Goal: Task Accomplishment & Management: Manage account settings

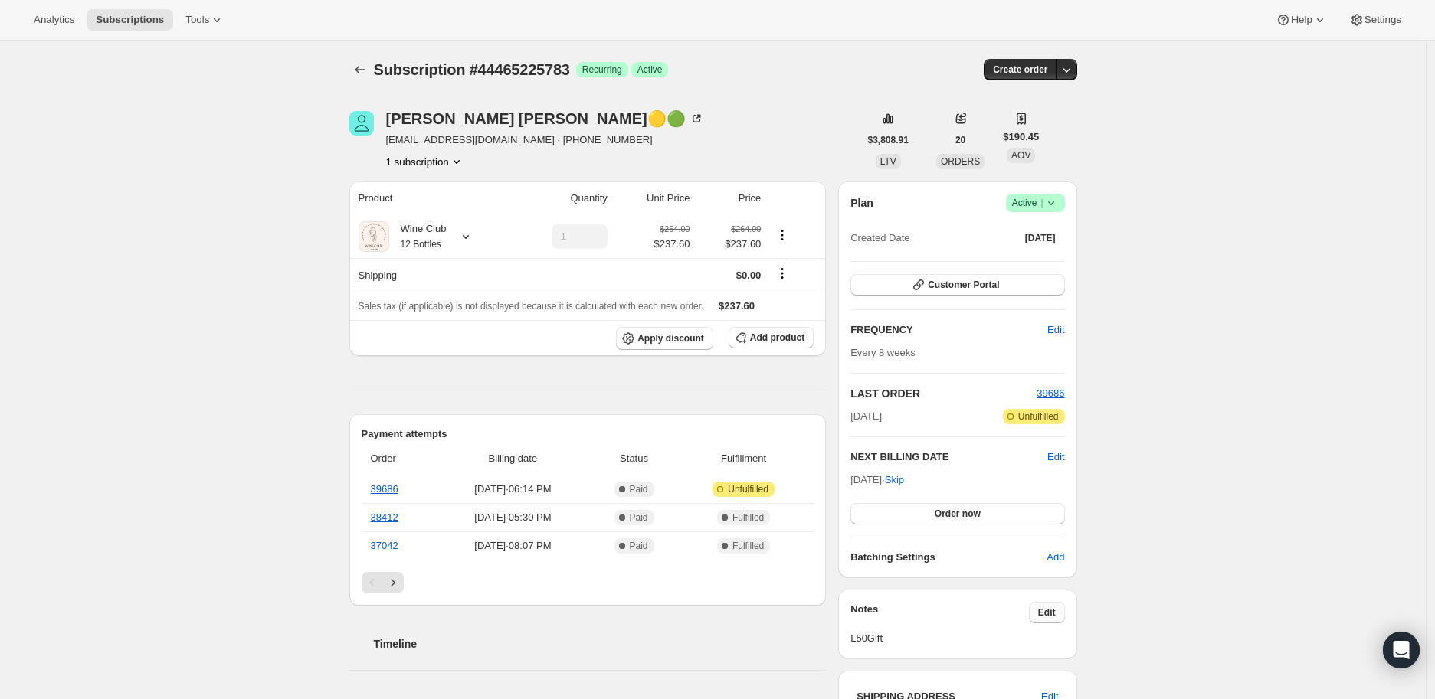
click at [1050, 607] on span "Edit" at bounding box center [1047, 613] width 18 height 12
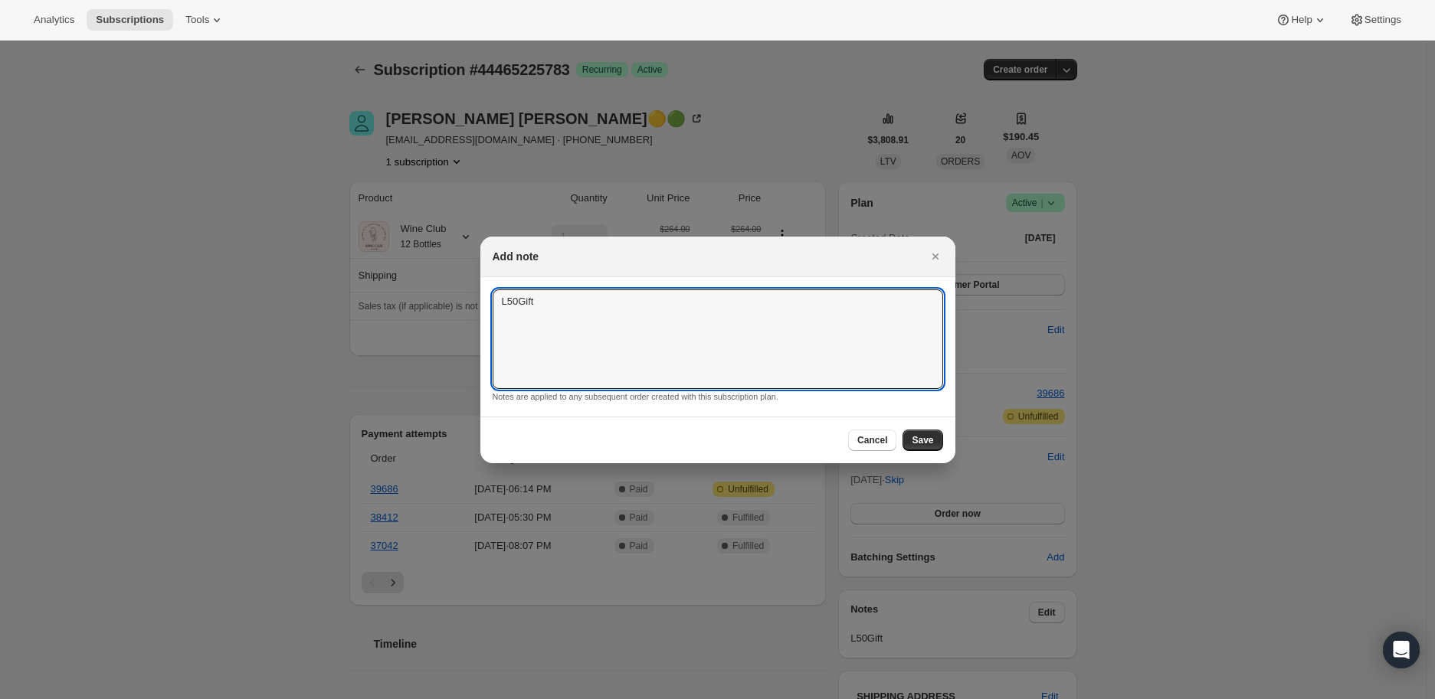
drag, startPoint x: 536, startPoint y: 300, endPoint x: 483, endPoint y: 300, distance: 53.6
click at [489, 300] on section "L50Gift L50Gift Notes are applied to any subsequent order created with this sub…" at bounding box center [717, 346] width 475 height 139
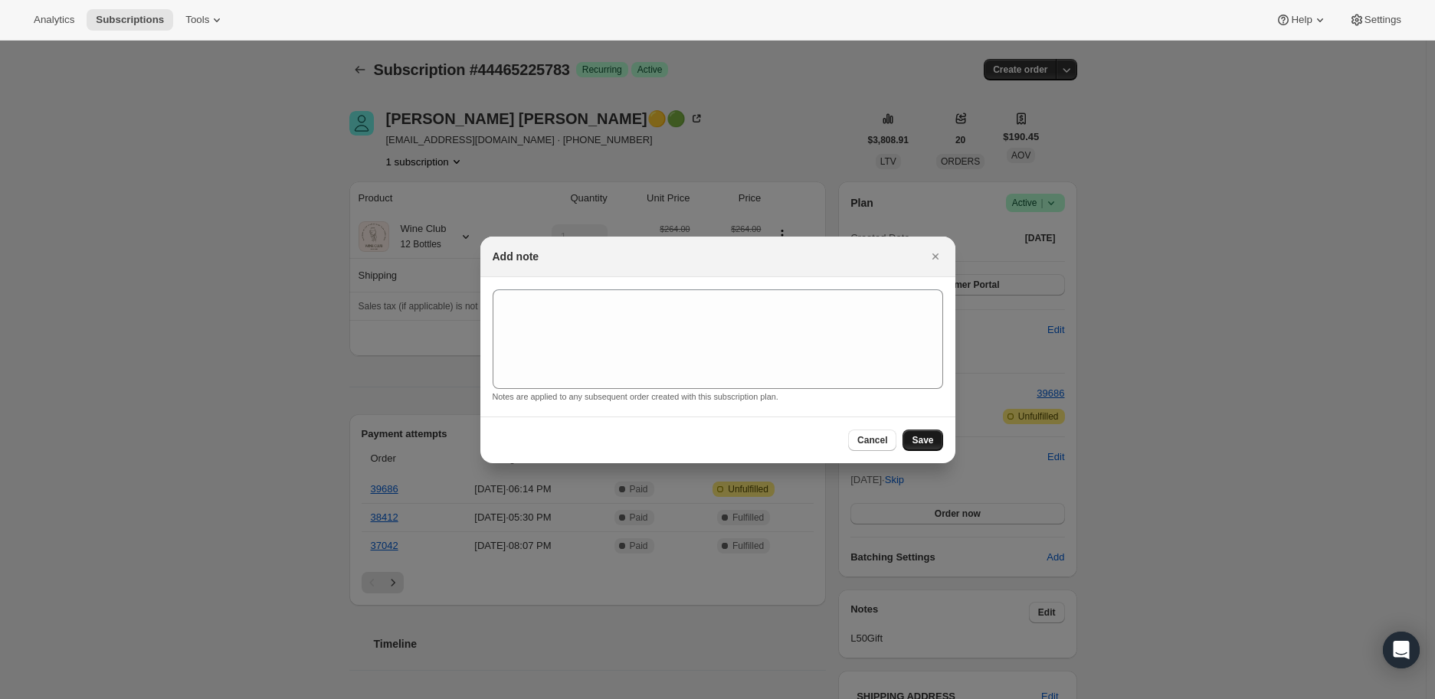
click at [927, 437] on span "Save" at bounding box center [922, 440] width 21 height 12
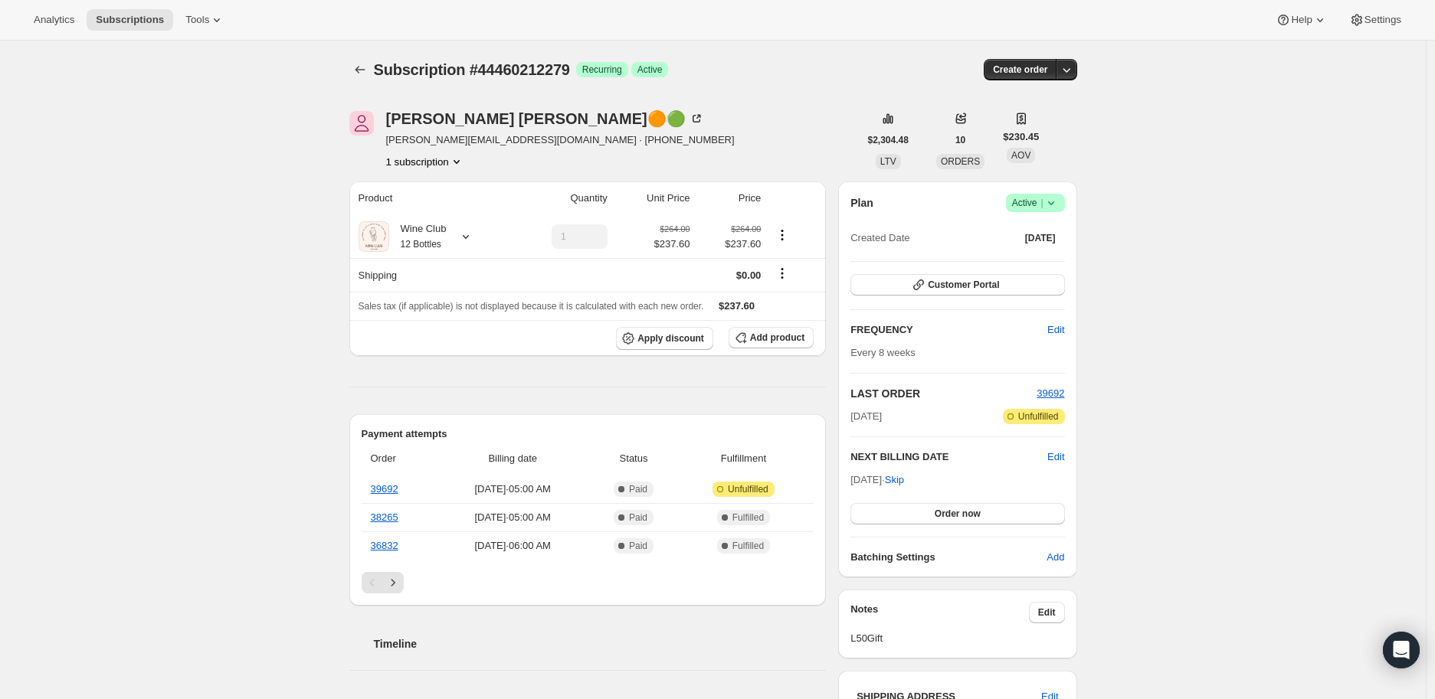
scroll to position [85, 0]
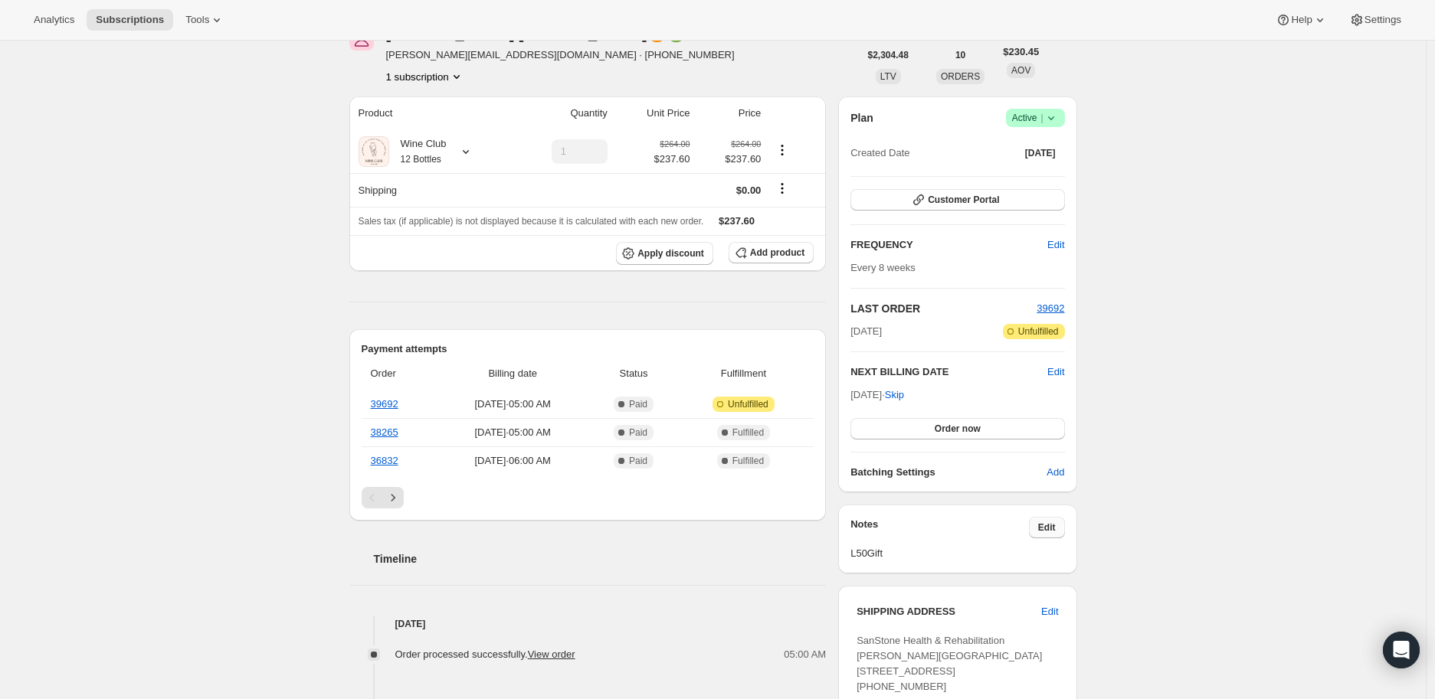
click at [1054, 530] on span "Edit" at bounding box center [1047, 528] width 18 height 12
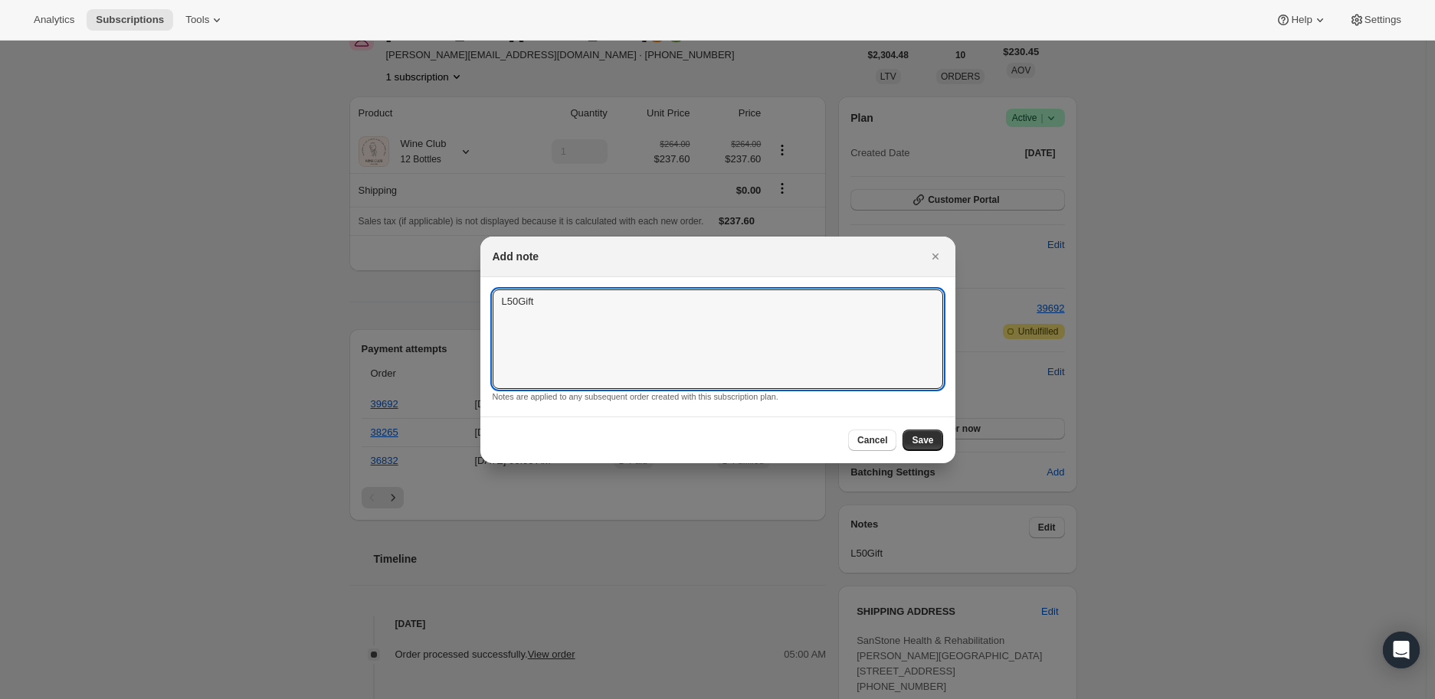
drag, startPoint x: 535, startPoint y: 300, endPoint x: 491, endPoint y: 301, distance: 43.7
click at [491, 301] on section "L50Gift L50Gift Notes are applied to any subsequent order created with this sub…" at bounding box center [717, 346] width 475 height 139
click at [919, 440] on span "Save" at bounding box center [922, 440] width 21 height 12
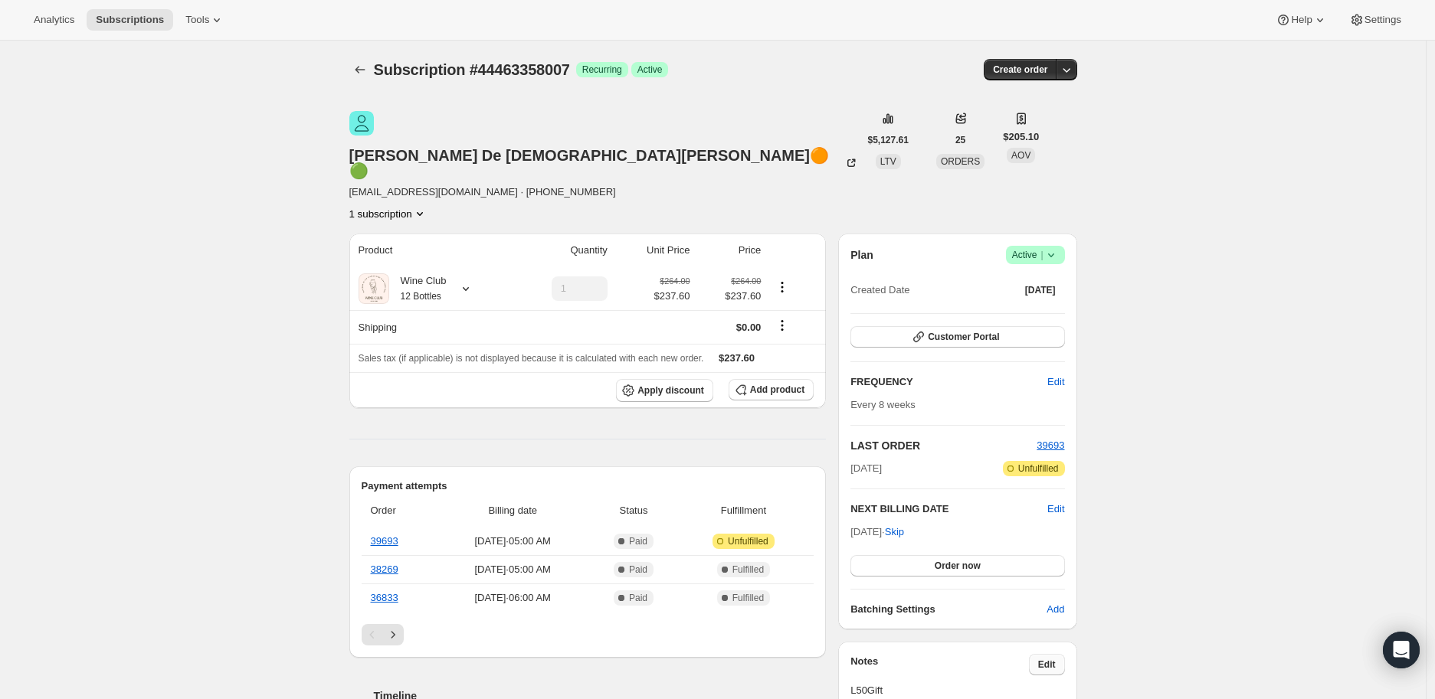
click at [1047, 659] on span "Edit" at bounding box center [1047, 665] width 18 height 12
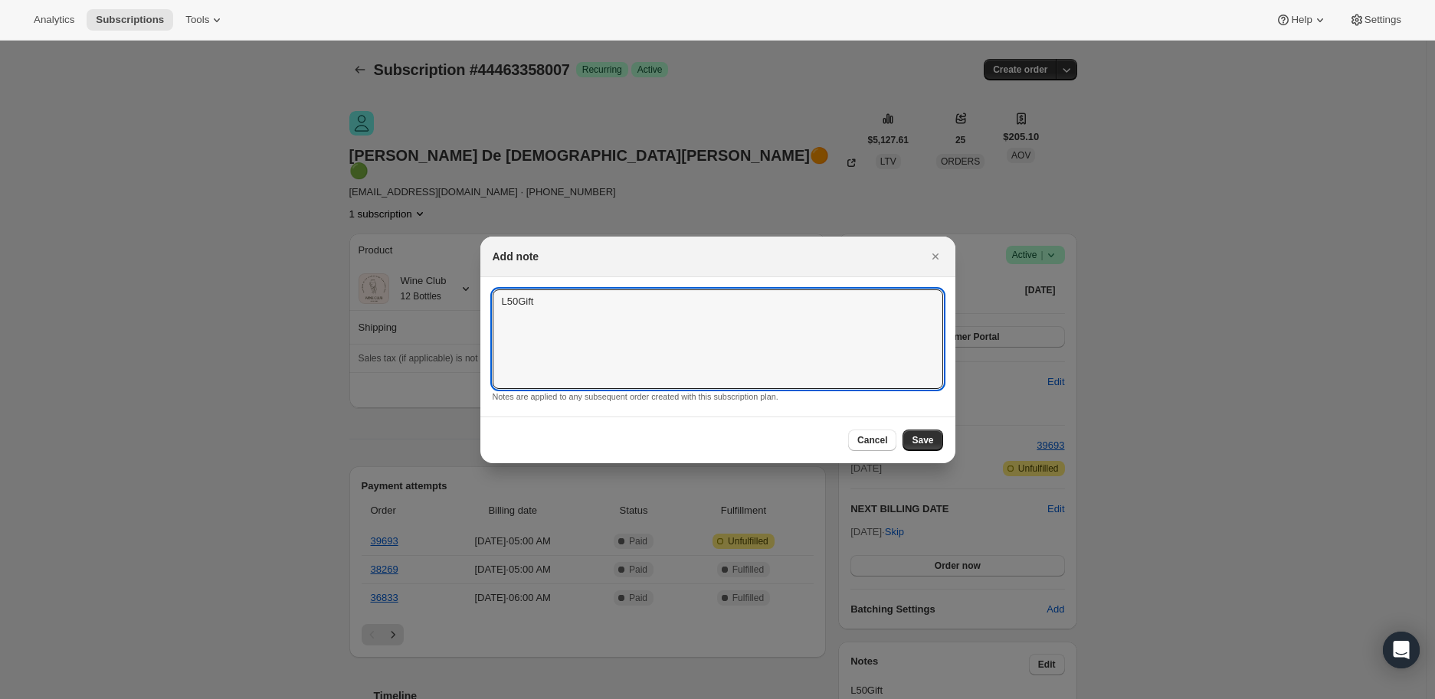
drag, startPoint x: 540, startPoint y: 294, endPoint x: 490, endPoint y: 296, distance: 49.8
click at [490, 296] on section "L50Gift L50Gift Notes are applied to any subsequent order created with this sub…" at bounding box center [717, 346] width 475 height 139
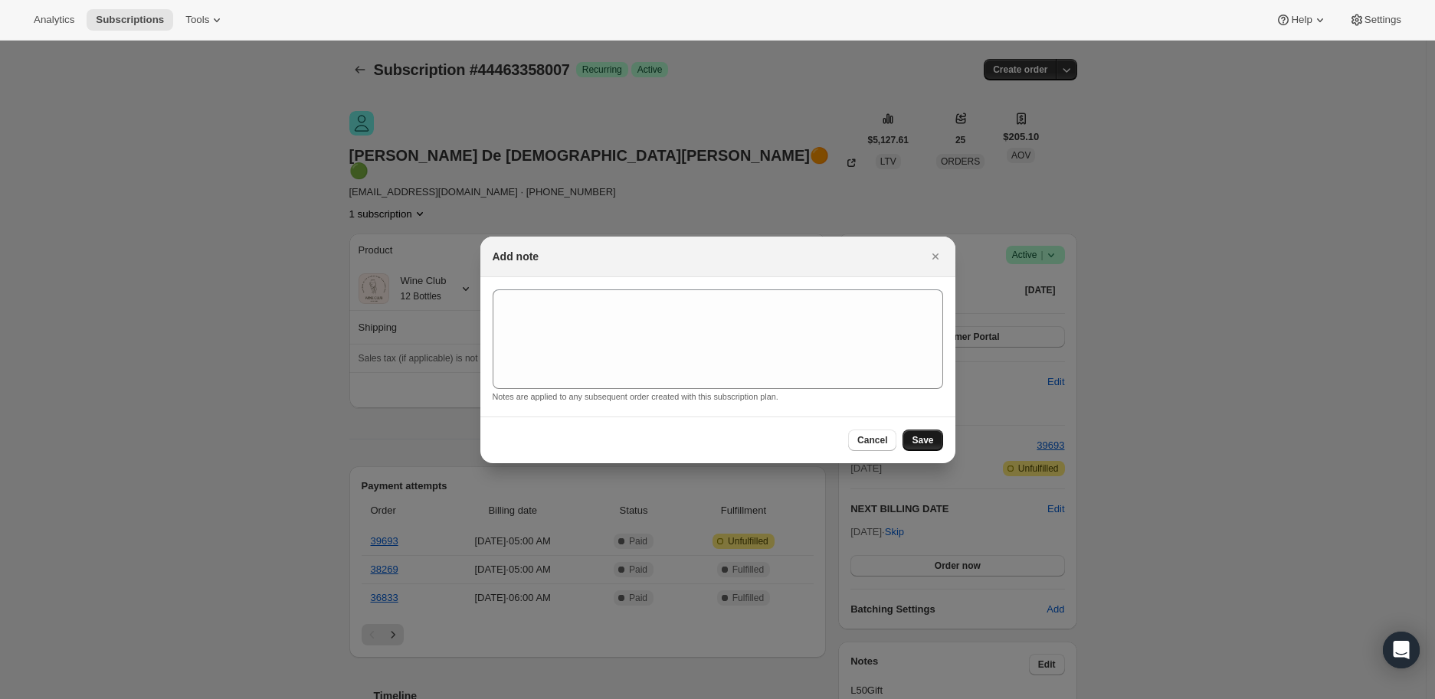
click at [921, 441] on span "Save" at bounding box center [922, 440] width 21 height 12
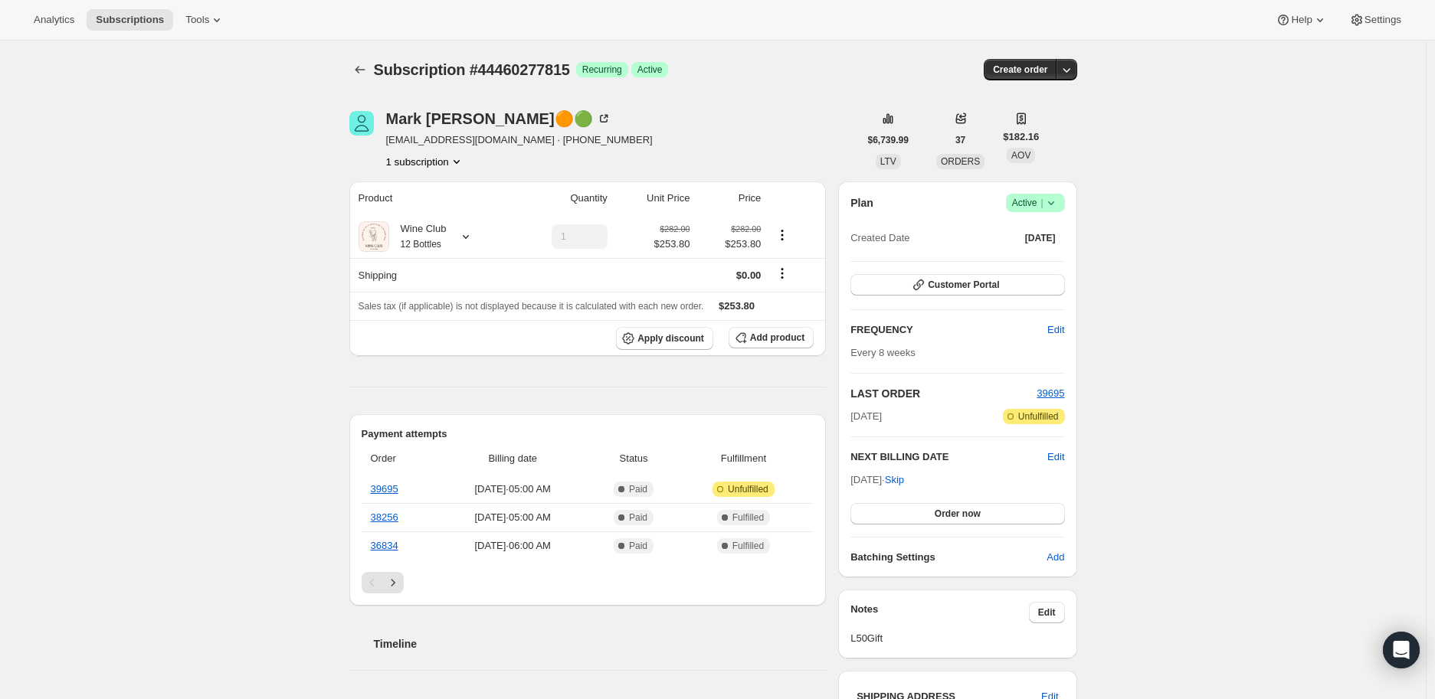
scroll to position [85, 0]
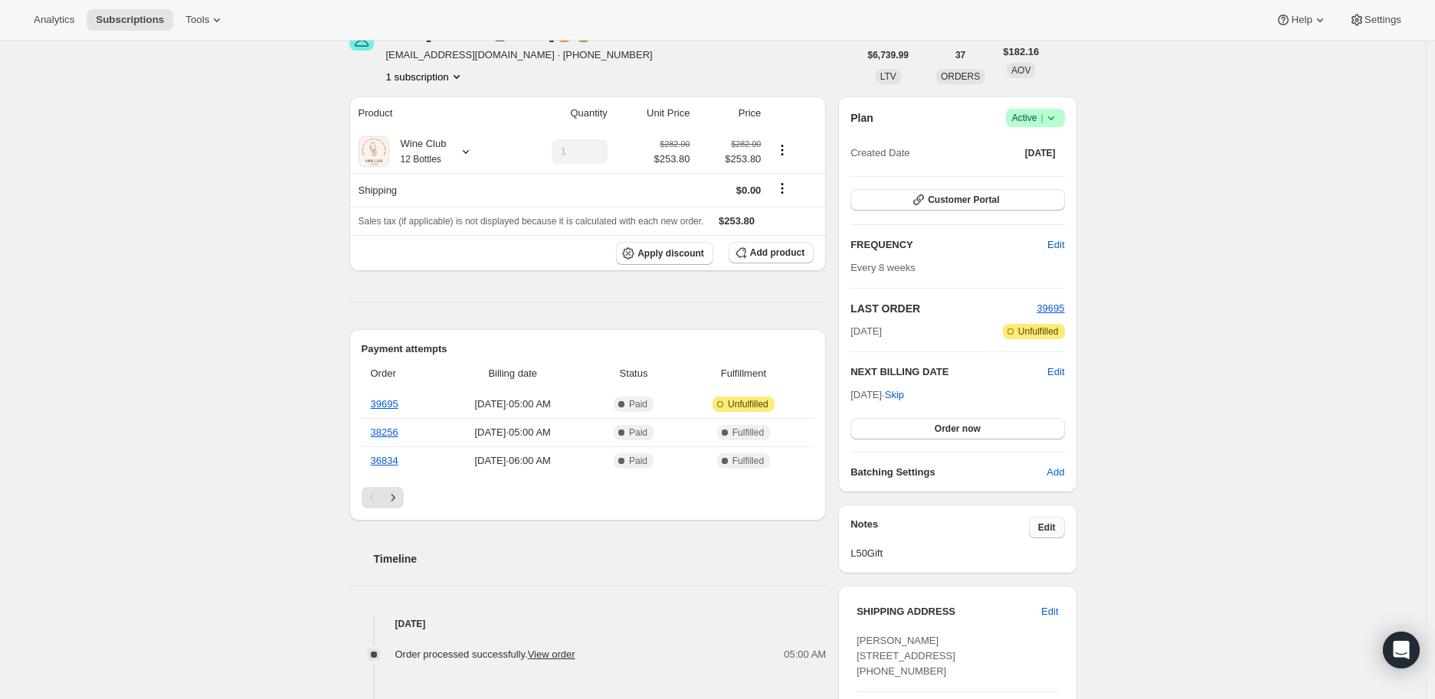
click at [1056, 527] on span "Edit" at bounding box center [1047, 528] width 18 height 12
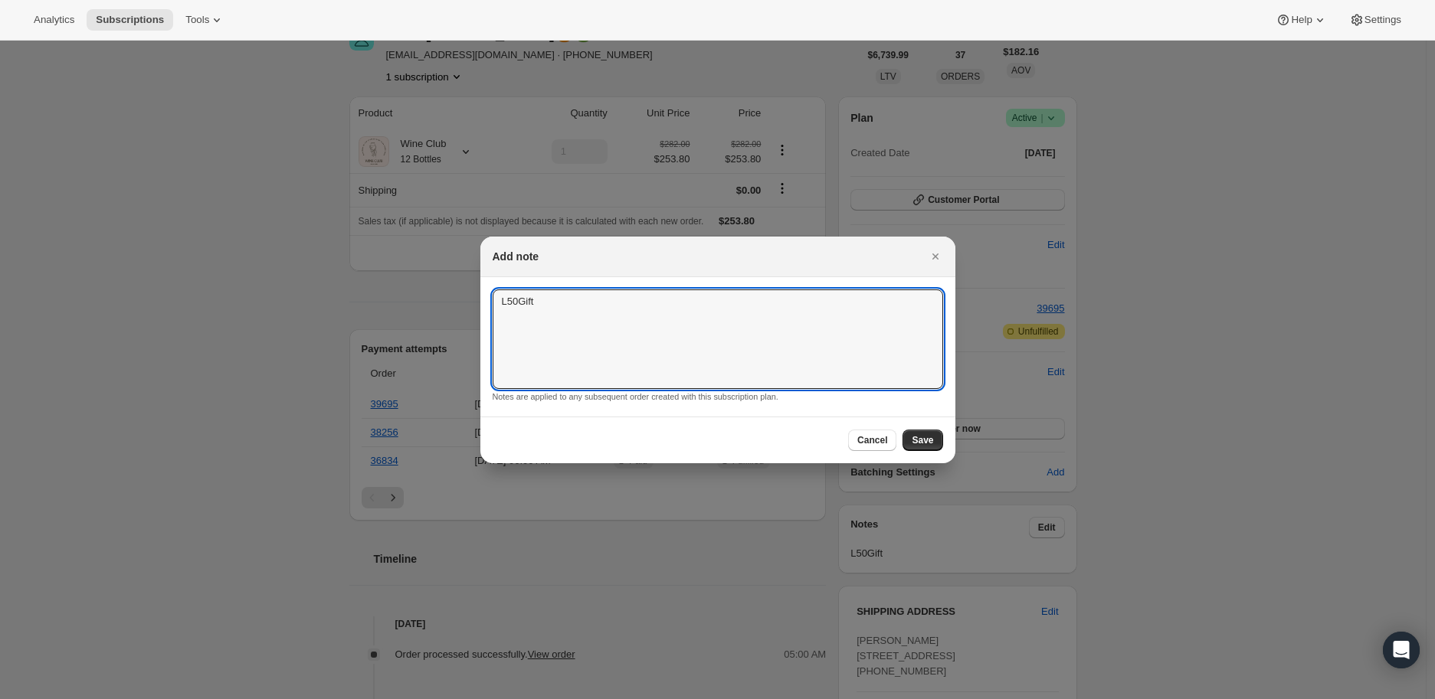
drag, startPoint x: 534, startPoint y: 303, endPoint x: 477, endPoint y: 303, distance: 56.7
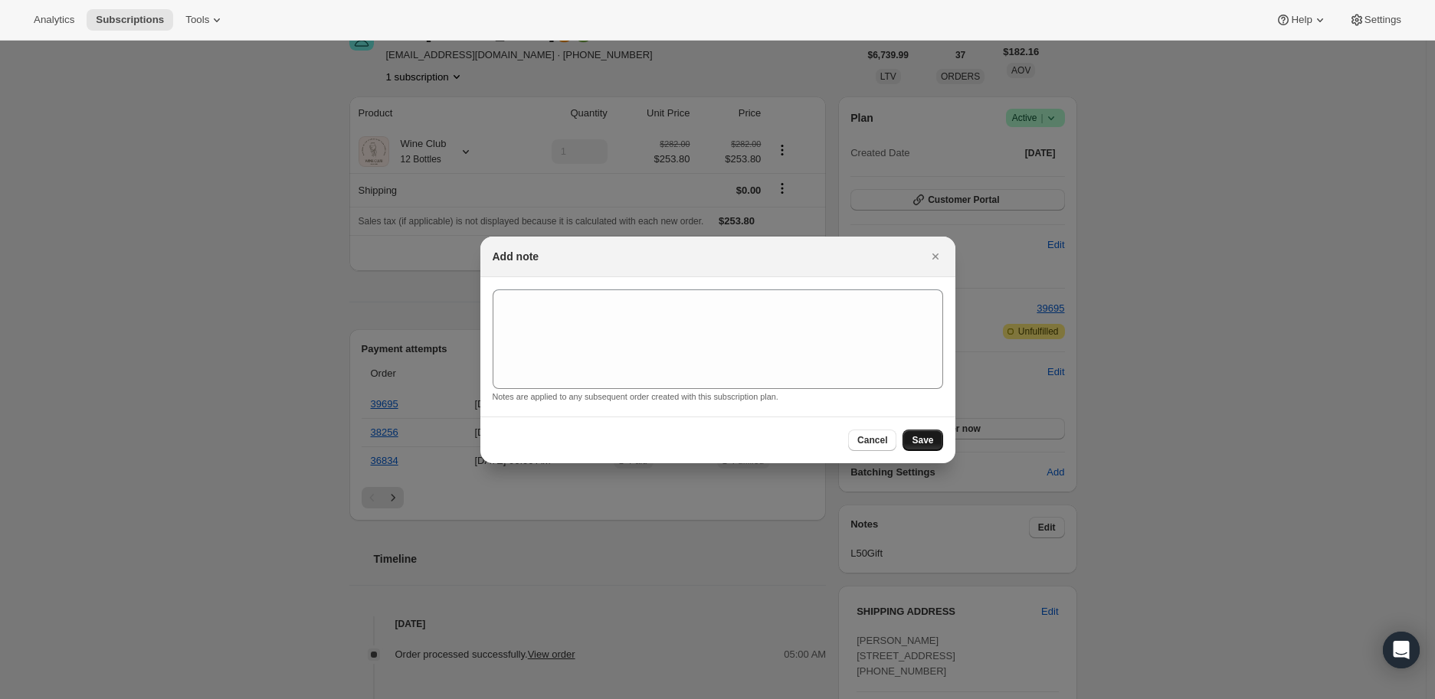
click at [927, 436] on span "Save" at bounding box center [922, 440] width 21 height 12
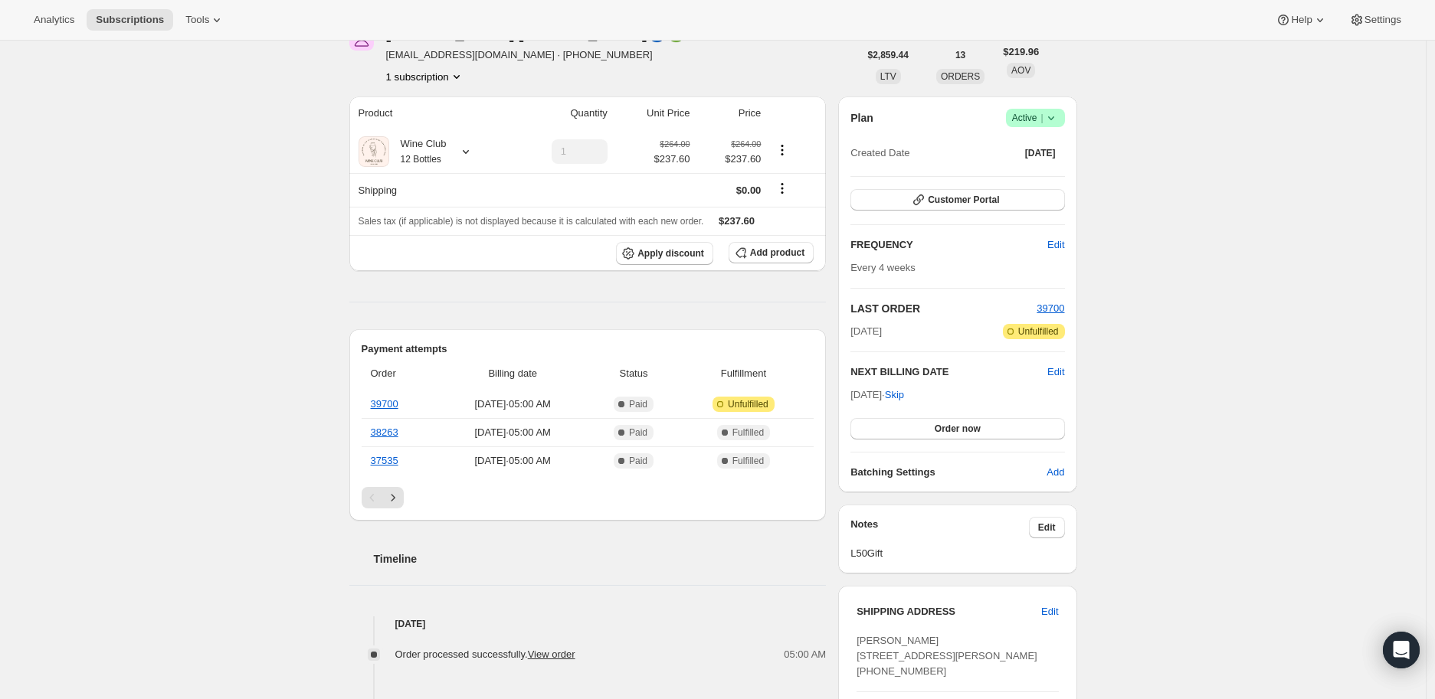
scroll to position [170, 0]
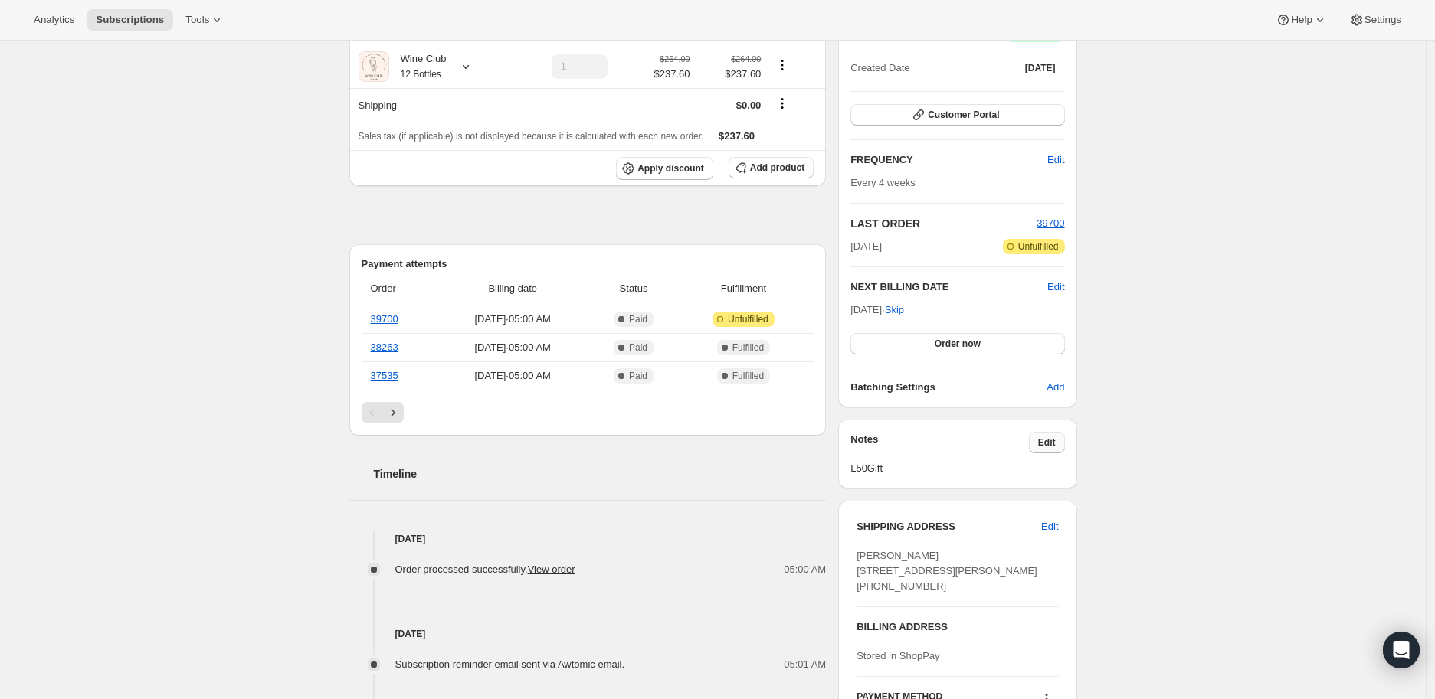
click at [1038, 438] on button "Edit" at bounding box center [1047, 442] width 36 height 21
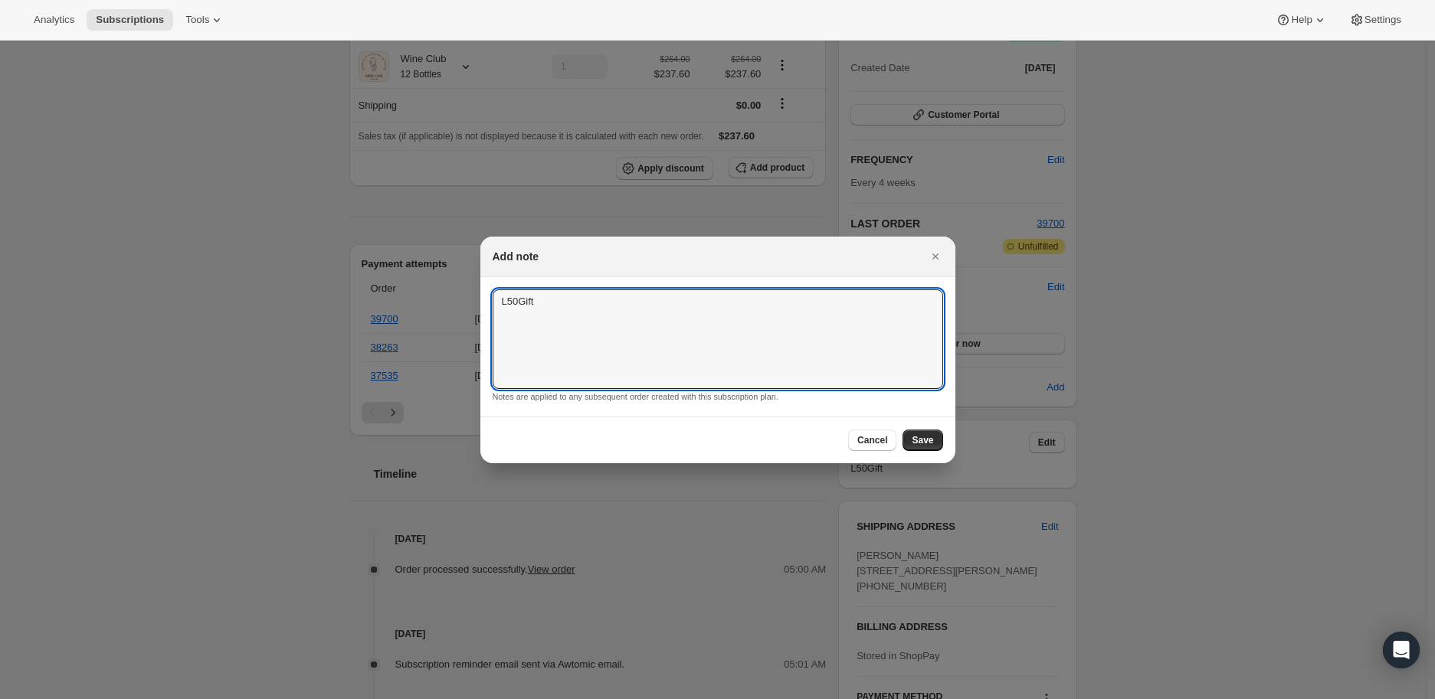
drag, startPoint x: 538, startPoint y: 306, endPoint x: 439, endPoint y: 241, distance: 118.3
click at [493, 306] on textarea "L50Gift" at bounding box center [718, 340] width 450 height 100
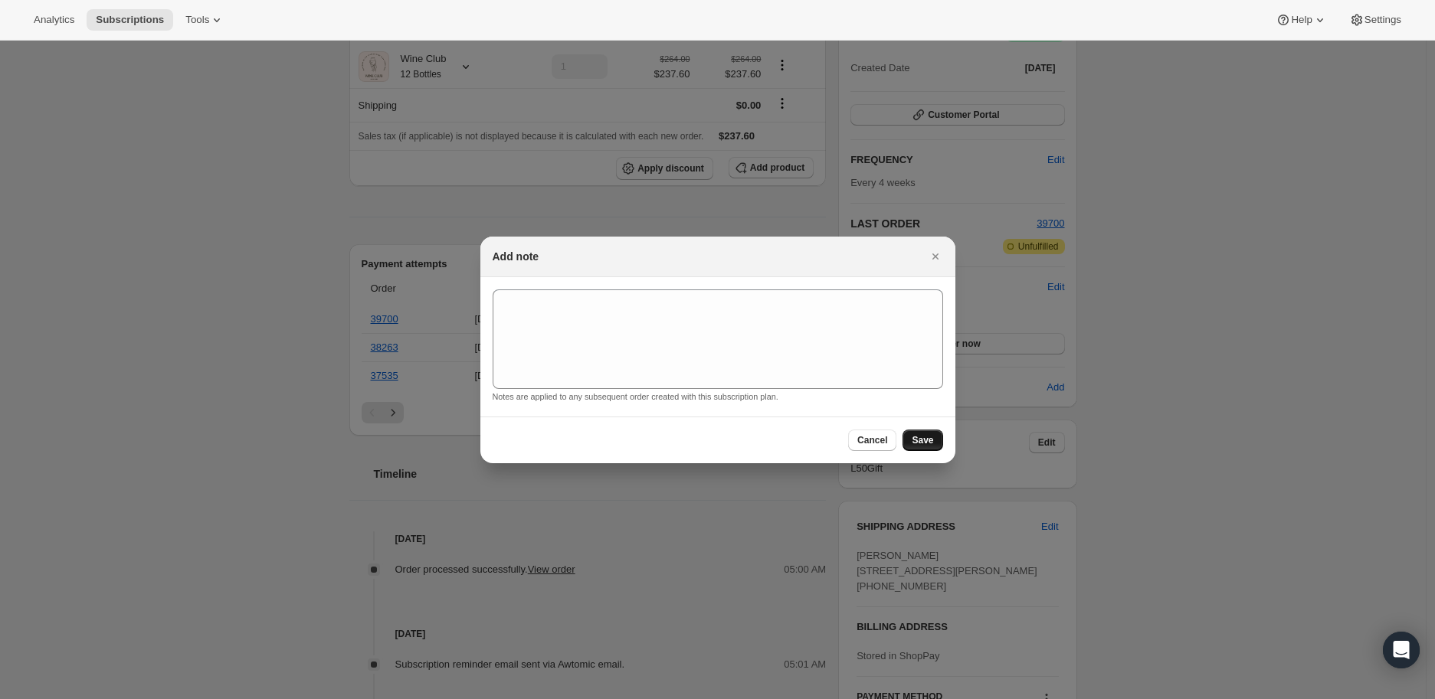
click at [923, 437] on span "Save" at bounding box center [922, 440] width 21 height 12
